Goal: Information Seeking & Learning: Learn about a topic

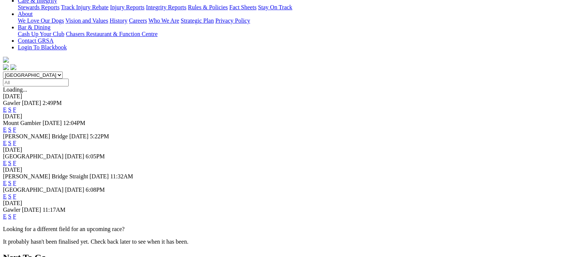
scroll to position [186, 0]
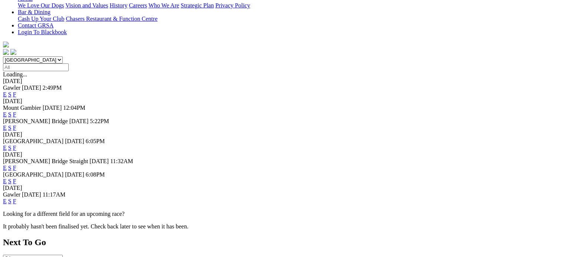
click at [16, 178] on link "F" at bounding box center [14, 181] width 3 height 6
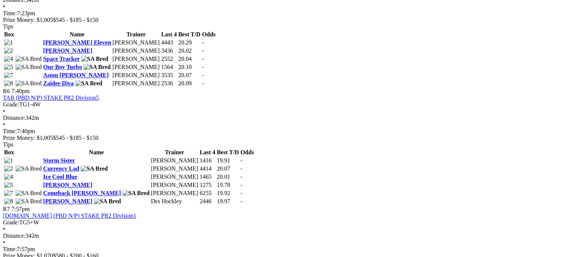
scroll to position [891, 0]
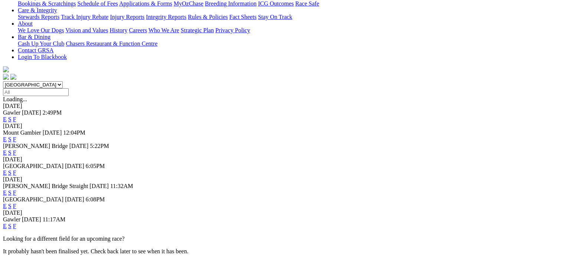
scroll to position [186, 0]
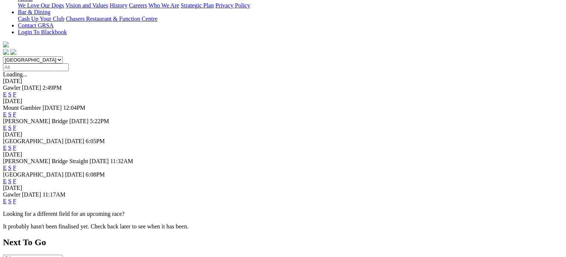
click at [16, 165] on link "F" at bounding box center [14, 168] width 3 height 6
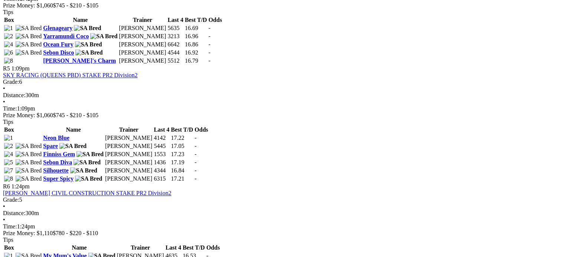
scroll to position [742, 0]
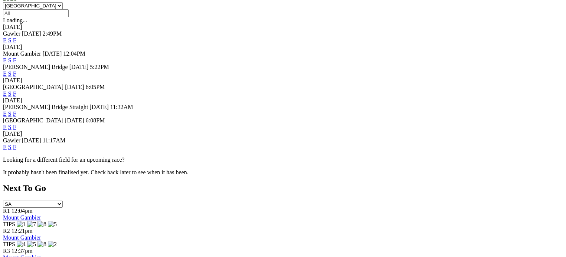
scroll to position [260, 0]
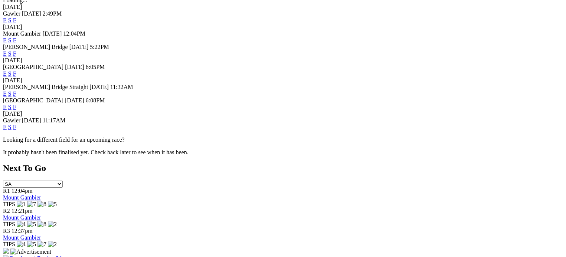
click at [16, 124] on link "F" at bounding box center [14, 127] width 3 height 6
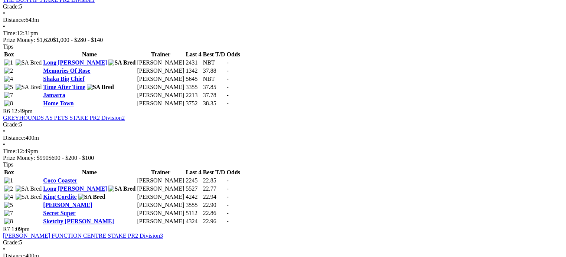
scroll to position [891, 0]
